Goal: Information Seeking & Learning: Learn about a topic

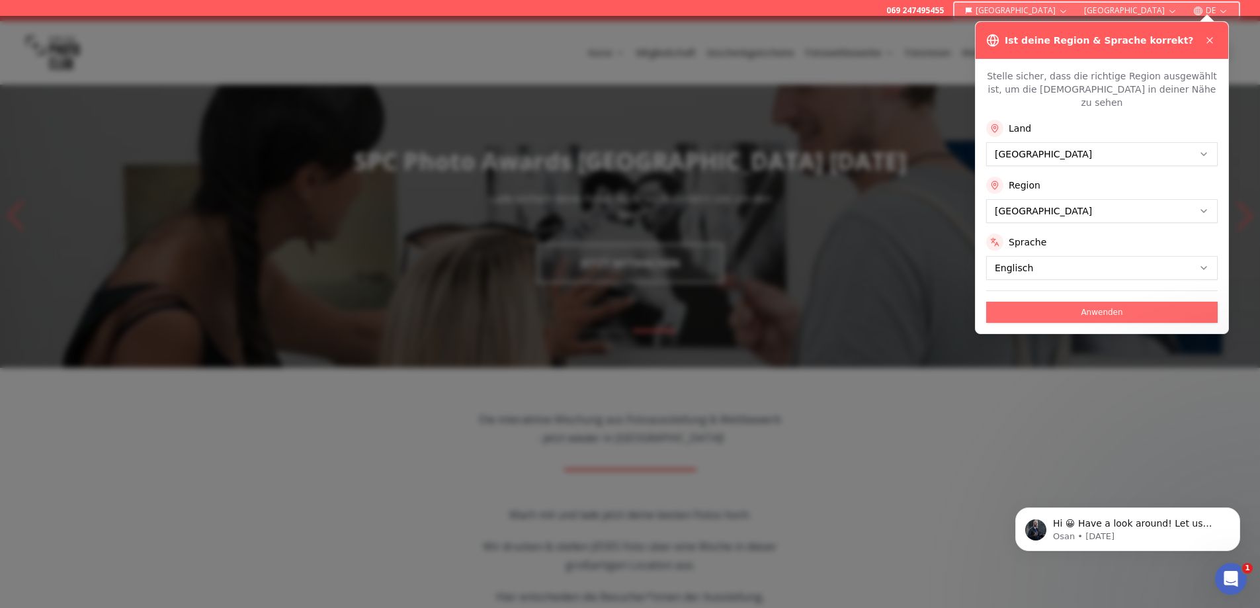
click at [1041, 302] on button "Anwenden" at bounding box center [1103, 312] width 232 height 21
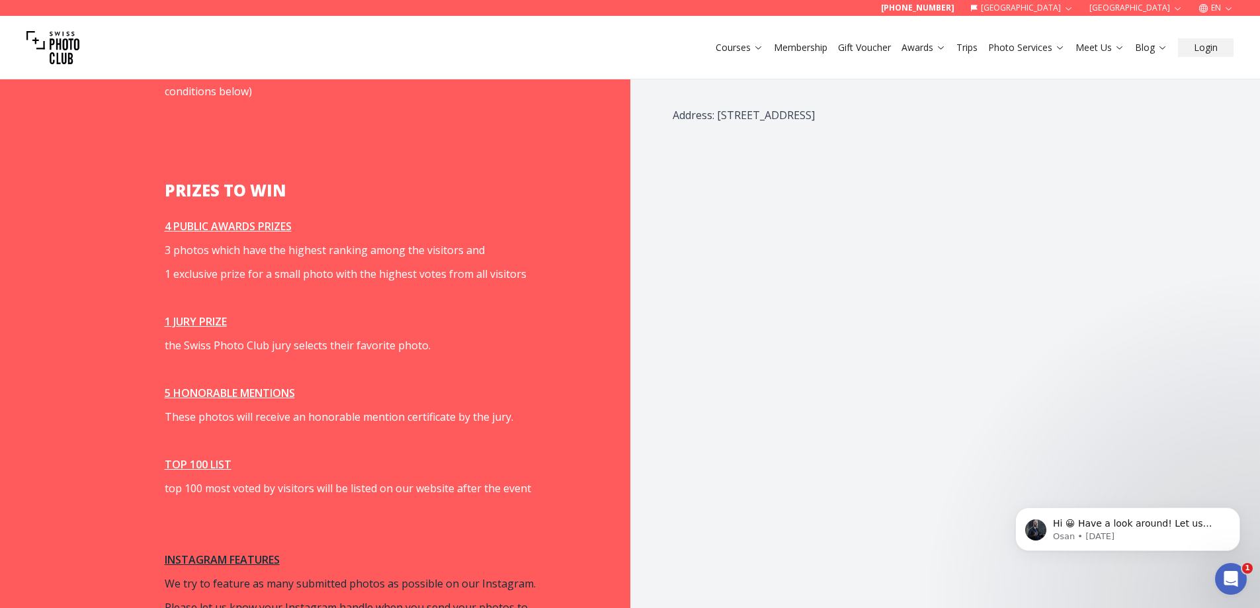
scroll to position [1522, 0]
drag, startPoint x: 168, startPoint y: 232, endPoint x: 343, endPoint y: 234, distance: 174.7
click at [343, 241] on span "3 photos which have the highest ranking among the visitors and" at bounding box center [325, 248] width 320 height 15
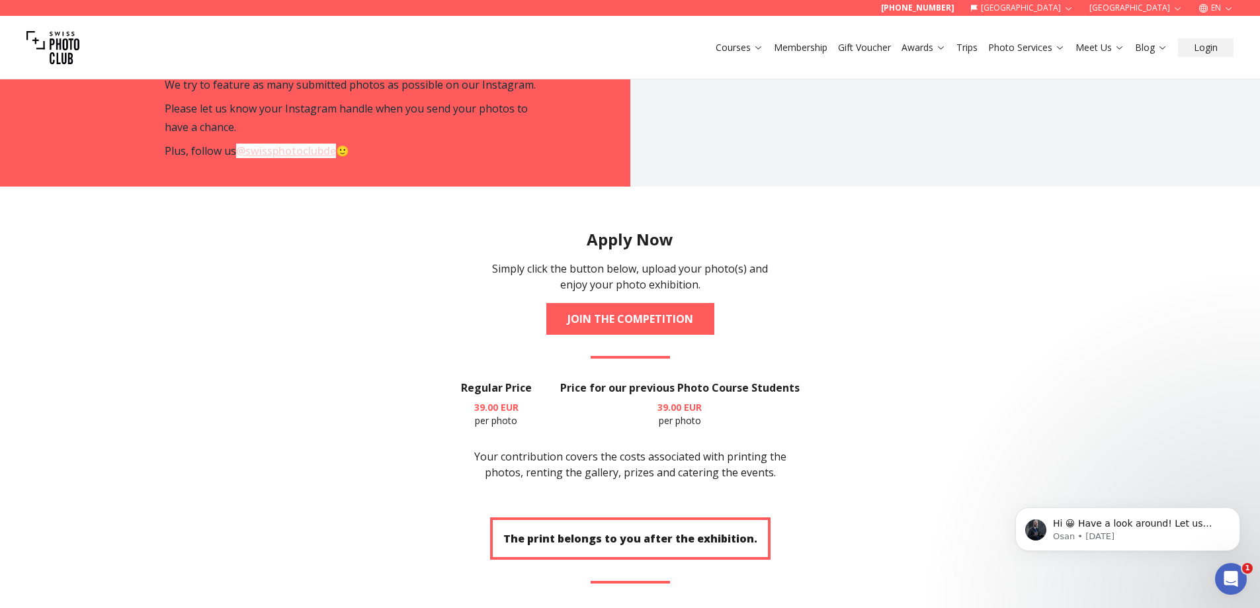
scroll to position [2051, 0]
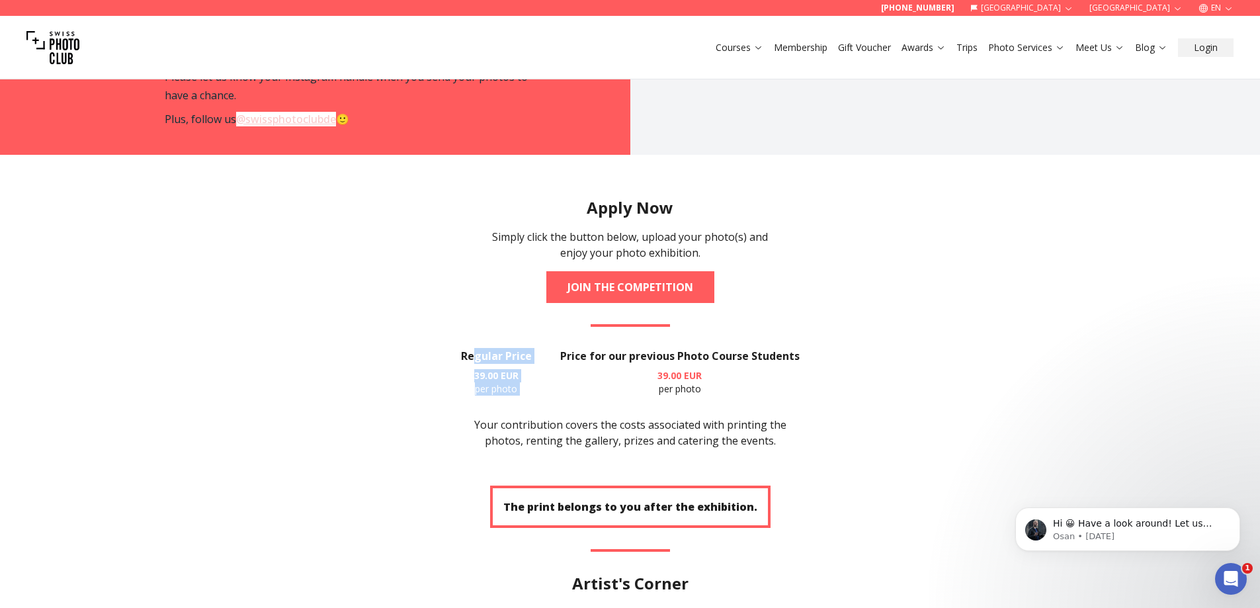
drag, startPoint x: 476, startPoint y: 338, endPoint x: 557, endPoint y: 343, distance: 80.9
click at [557, 348] on div "Regular Price 39.00 EUR per photo Price for our previous Photo Course Students …" at bounding box center [630, 372] width 339 height 48
click at [641, 348] on h3 "Price for our previous Photo Course Students" at bounding box center [680, 356] width 240 height 16
drag, startPoint x: 557, startPoint y: 338, endPoint x: 794, endPoint y: 339, distance: 236.9
click at [794, 348] on div "Regular Price 39.00 EUR per photo Price for our previous Photo Course Students …" at bounding box center [630, 372] width 339 height 48
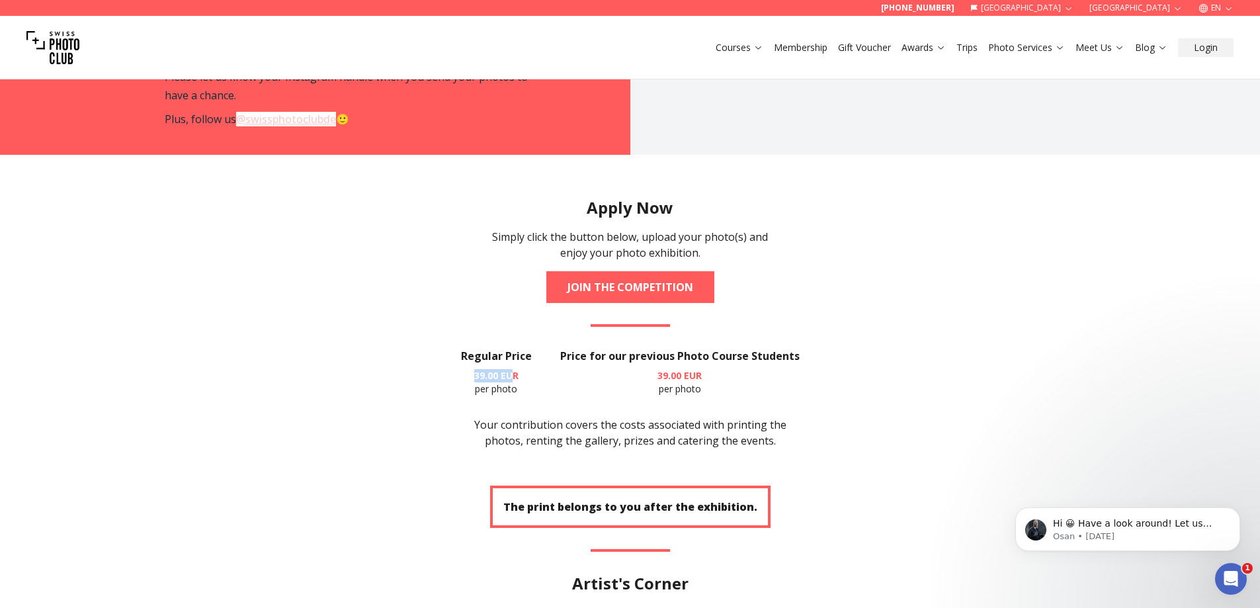
drag, startPoint x: 472, startPoint y: 357, endPoint x: 538, endPoint y: 359, distance: 65.6
click at [537, 359] on div "Regular Price 39.00 EUR per photo Price for our previous Photo Course Students …" at bounding box center [630, 372] width 339 height 48
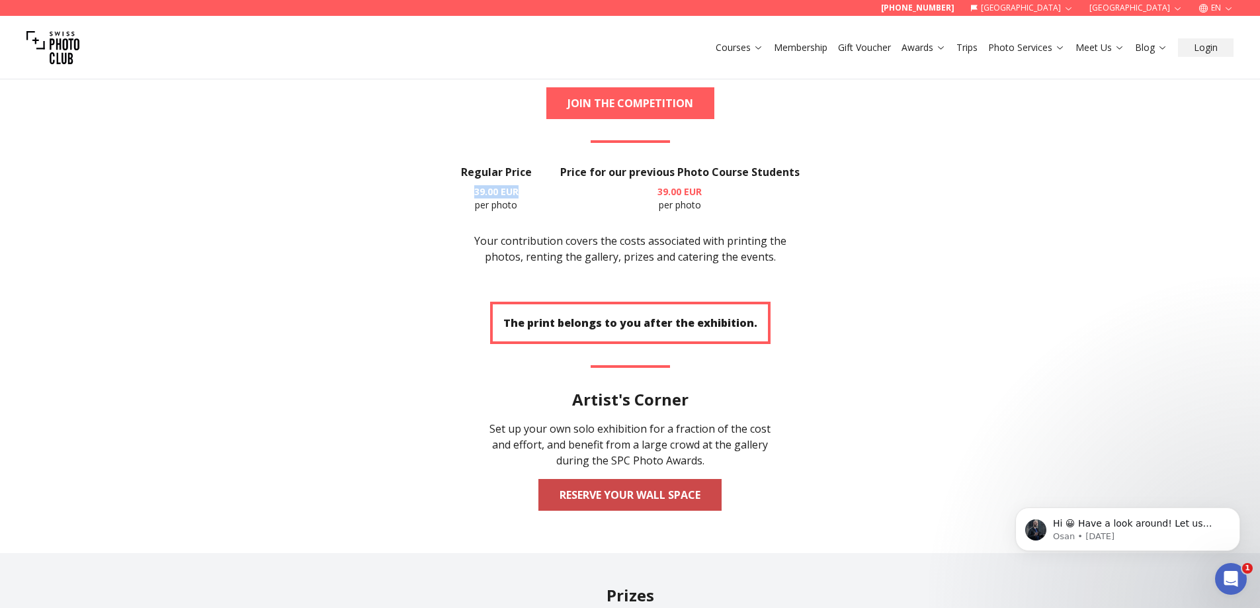
scroll to position [2250, 0]
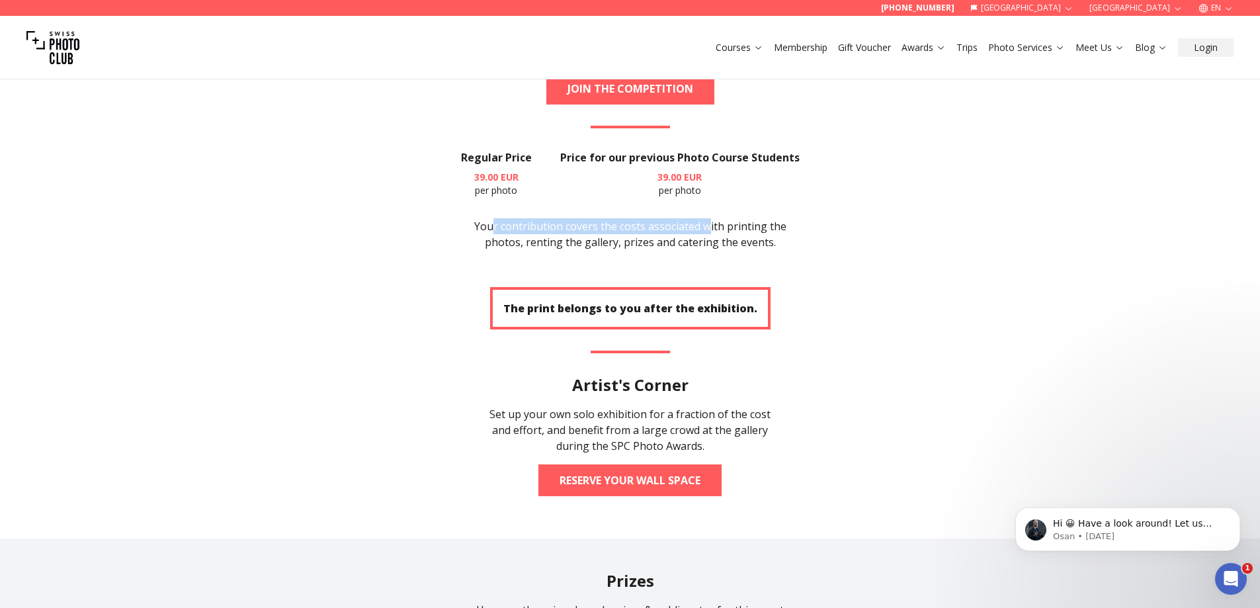
drag, startPoint x: 493, startPoint y: 208, endPoint x: 712, endPoint y: 212, distance: 219.1
click at [712, 218] on p "Your contribution covers the costs associated with printing the photos, renting…" at bounding box center [630, 234] width 339 height 32
drag, startPoint x: 750, startPoint y: 212, endPoint x: 806, endPoint y: 211, distance: 55.6
click at [799, 218] on p "Your contribution covers the costs associated with printing the photos, renting…" at bounding box center [630, 234] width 339 height 32
drag, startPoint x: 502, startPoint y: 224, endPoint x: 779, endPoint y: 226, distance: 277.9
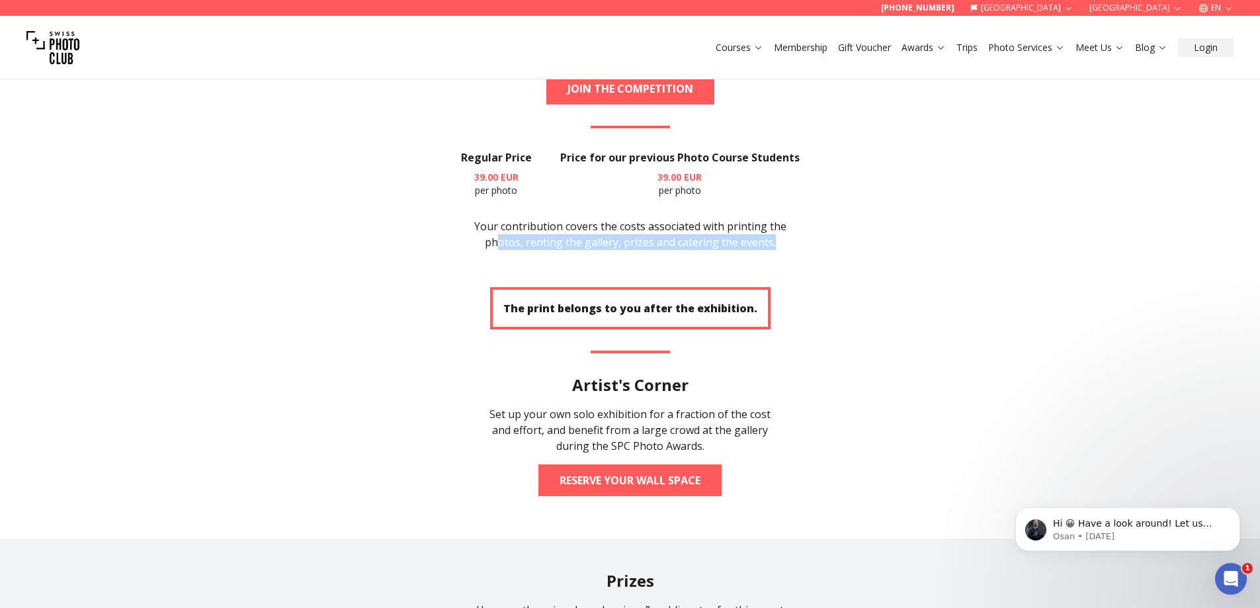
click at [779, 226] on p "Your contribution covers the costs associated with printing the photos, renting…" at bounding box center [630, 234] width 339 height 32
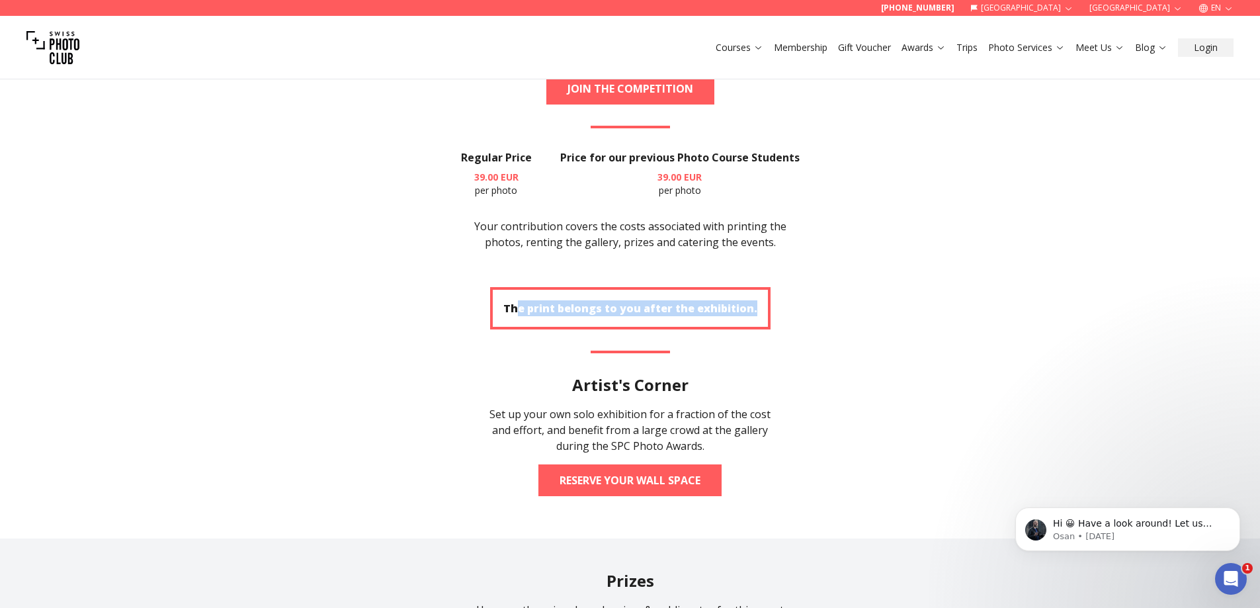
drag, startPoint x: 521, startPoint y: 290, endPoint x: 762, endPoint y: 285, distance: 240.9
click at [762, 287] on div "The print belongs to you after the exhibition." at bounding box center [630, 308] width 281 height 42
click at [519, 298] on div "The print belongs to you after the exhibition." at bounding box center [630, 308] width 281 height 42
drag, startPoint x: 510, startPoint y: 290, endPoint x: 777, endPoint y: 292, distance: 267.3
click at [777, 292] on section "Apply Now Simply click the button below, upload your photo(s) and enjoy your ph…" at bounding box center [630, 247] width 847 height 582
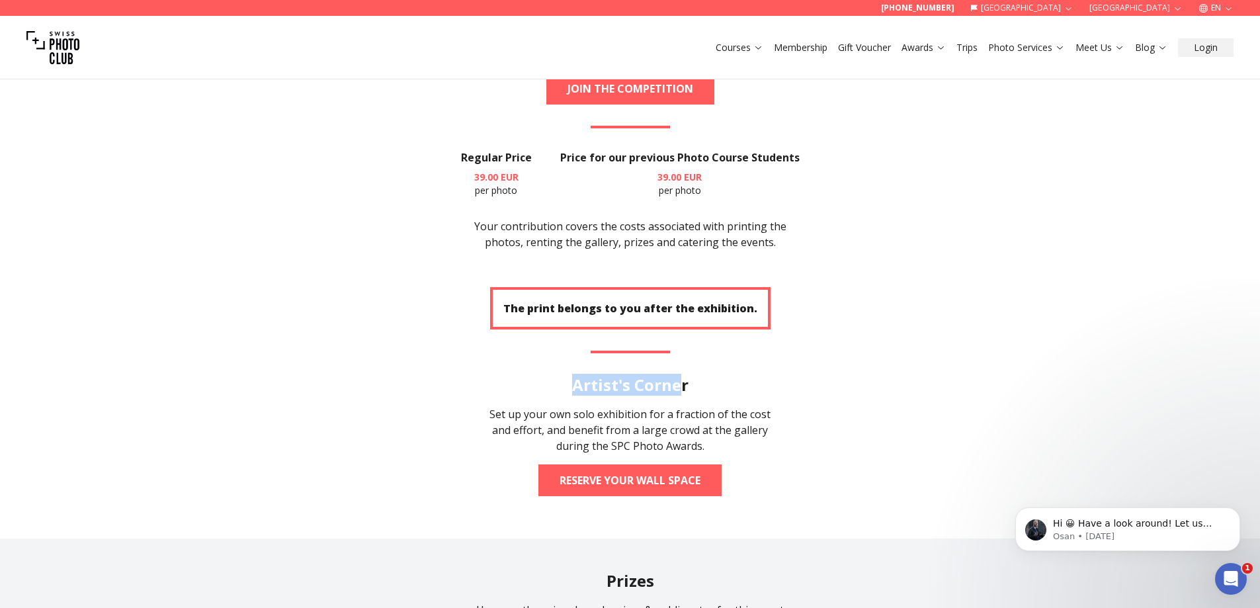
drag, startPoint x: 575, startPoint y: 372, endPoint x: 687, endPoint y: 363, distance: 112.8
click at [687, 374] on h2 "Artist's Corner" at bounding box center [630, 384] width 116 height 21
drag, startPoint x: 503, startPoint y: 400, endPoint x: 699, endPoint y: 397, distance: 196.5
click at [685, 406] on div "Set up your own solo exhibition for a fraction of the cost and effort, and bene…" at bounding box center [630, 430] width 296 height 48
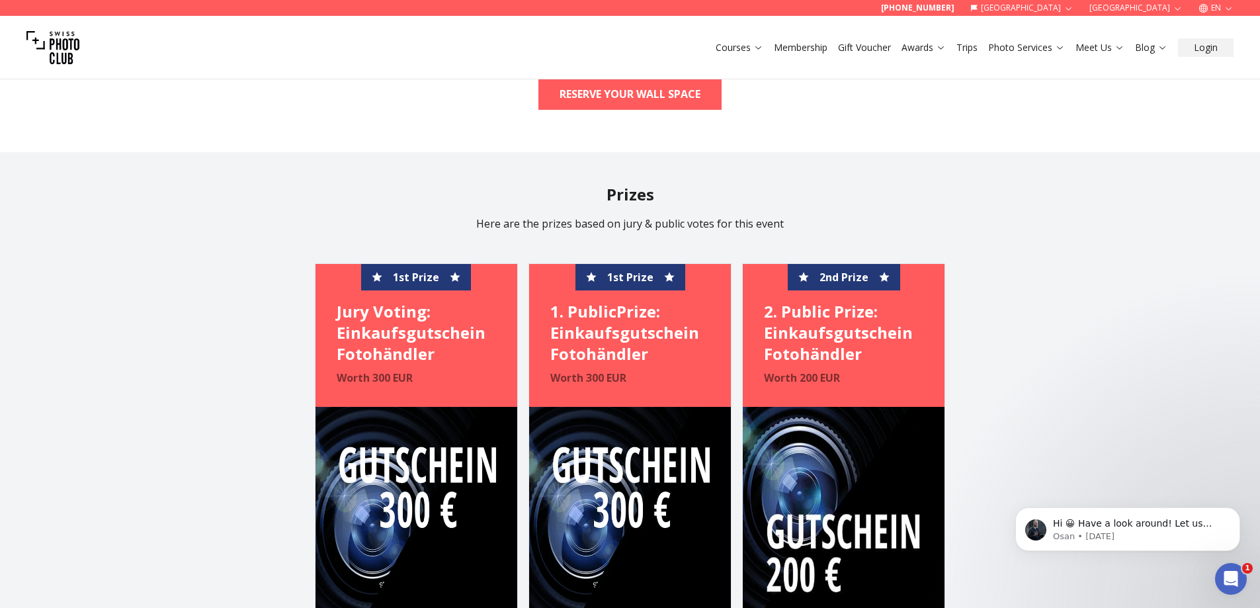
scroll to position [2713, 0]
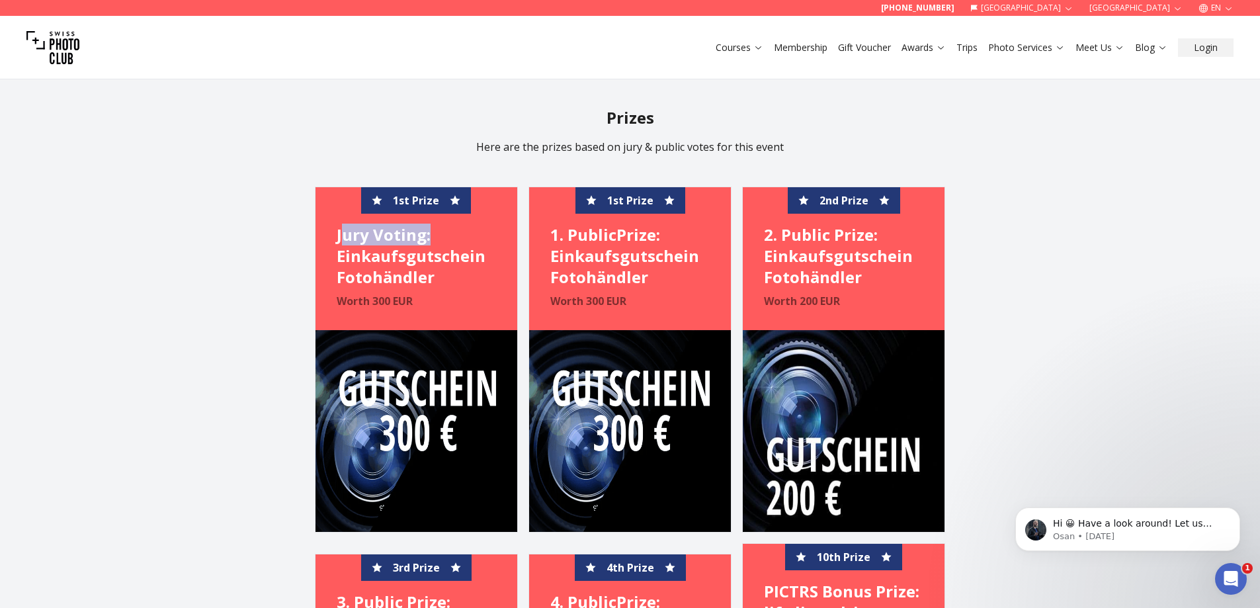
drag, startPoint x: 351, startPoint y: 216, endPoint x: 461, endPoint y: 216, distance: 109.2
click at [461, 224] on h4 "Jury Voting: Einkaufsgutschein Fotohändler" at bounding box center [416, 256] width 159 height 64
drag, startPoint x: 589, startPoint y: 217, endPoint x: 654, endPoint y: 220, distance: 64.9
click at [654, 224] on h4 "1. PublicPrize: Einkaufsgutschein Fotohändler" at bounding box center [629, 256] width 159 height 64
drag, startPoint x: 580, startPoint y: 235, endPoint x: 690, endPoint y: 237, distance: 109.9
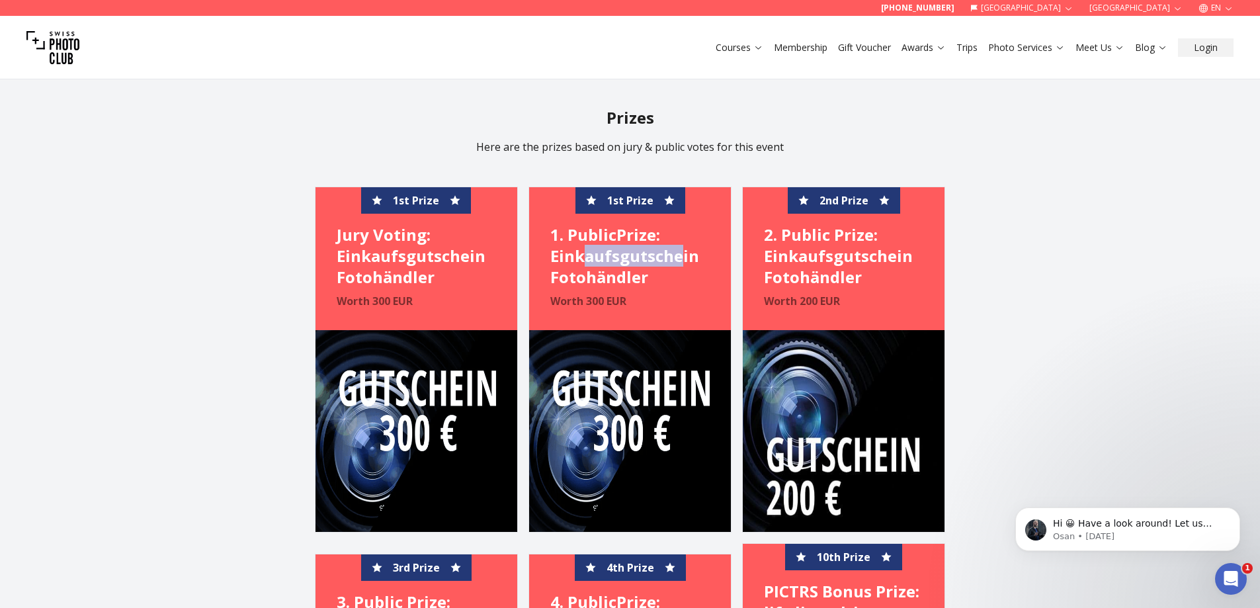
click at [690, 237] on h4 "1. PublicPrize: Einkaufsgutschein Fotohändler" at bounding box center [629, 256] width 159 height 64
drag, startPoint x: 592, startPoint y: 259, endPoint x: 643, endPoint y: 259, distance: 50.9
click at [643, 259] on h4 "1. PublicPrize: Einkaufsgutschein Fotohändler" at bounding box center [629, 256] width 159 height 64
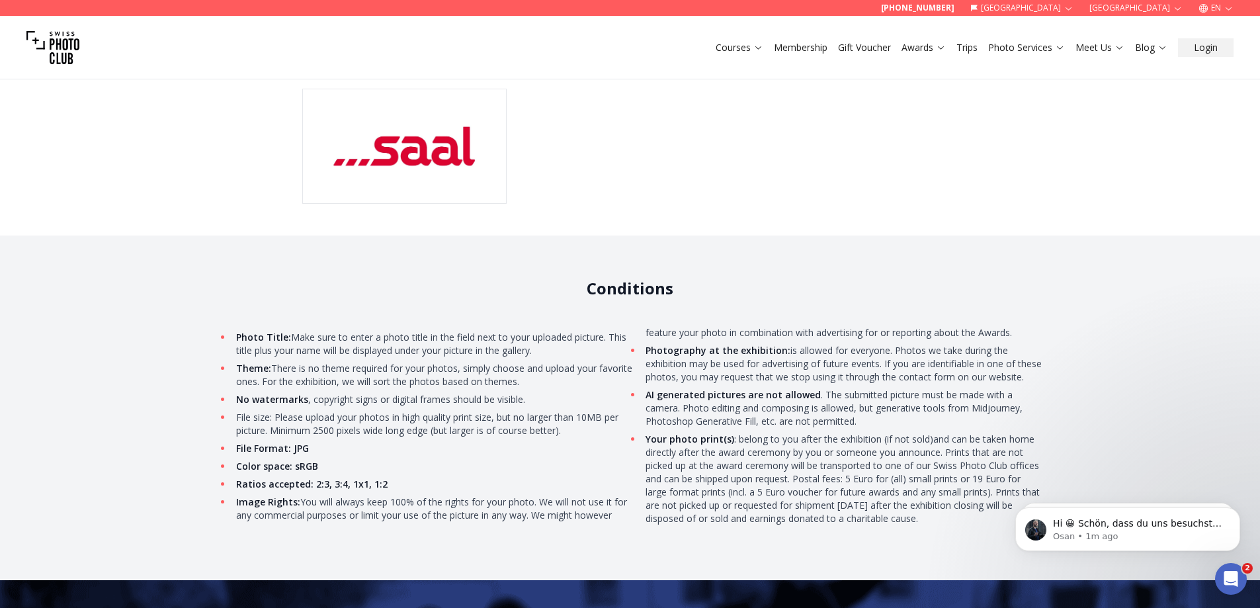
scroll to position [3771, 0]
